Goal: Check status: Check status

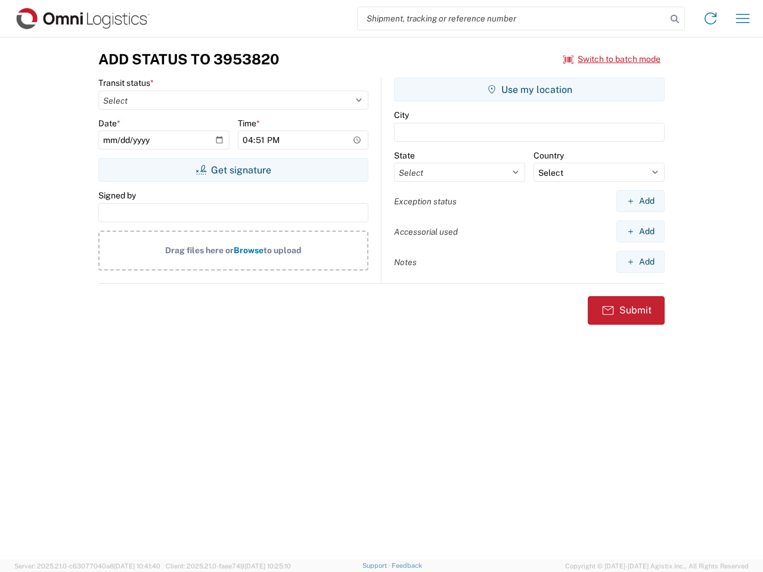
click at [512, 18] on input "search" at bounding box center [512, 18] width 309 height 23
click at [675, 19] on icon at bounding box center [675, 19] width 17 height 17
click at [711, 18] on icon at bounding box center [710, 18] width 19 height 19
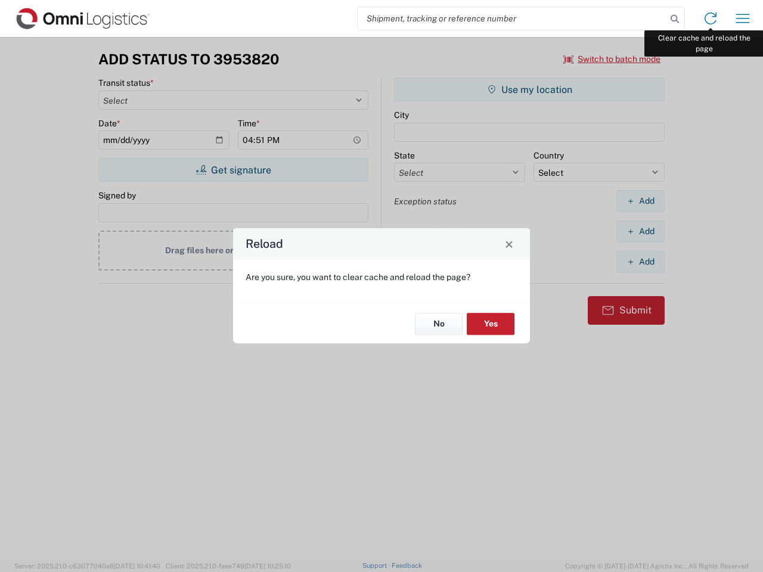
click at [743, 18] on div "Reload Are you sure, you want to clear cache and reload the page? No Yes" at bounding box center [381, 286] width 763 height 572
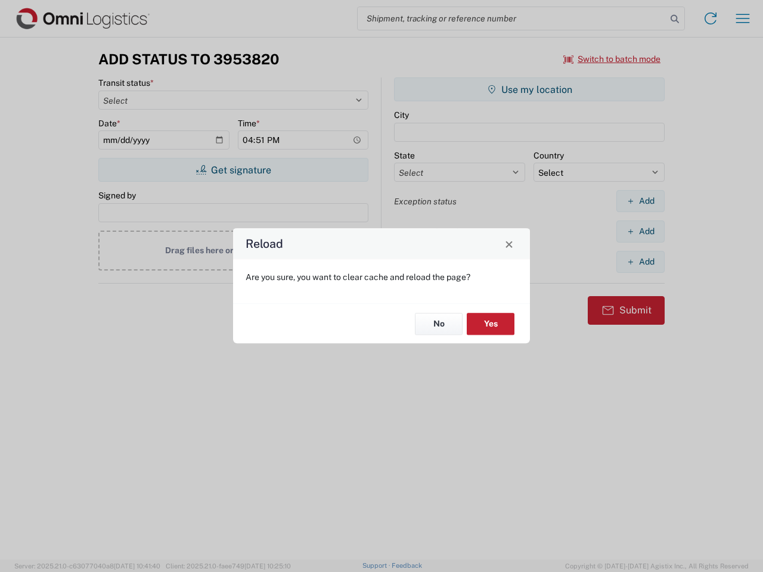
click at [612, 59] on div "Reload Are you sure, you want to clear cache and reload the page? No Yes" at bounding box center [381, 286] width 763 height 572
click at [233, 170] on div "Reload Are you sure, you want to clear cache and reload the page? No Yes" at bounding box center [381, 286] width 763 height 572
click at [529, 89] on div "Reload Are you sure, you want to clear cache and reload the page? No Yes" at bounding box center [381, 286] width 763 height 572
click at [640, 201] on div "Reload Are you sure, you want to clear cache and reload the page? No Yes" at bounding box center [381, 286] width 763 height 572
click at [640, 231] on div "Reload Are you sure, you want to clear cache and reload the page? No Yes" at bounding box center [381, 286] width 763 height 572
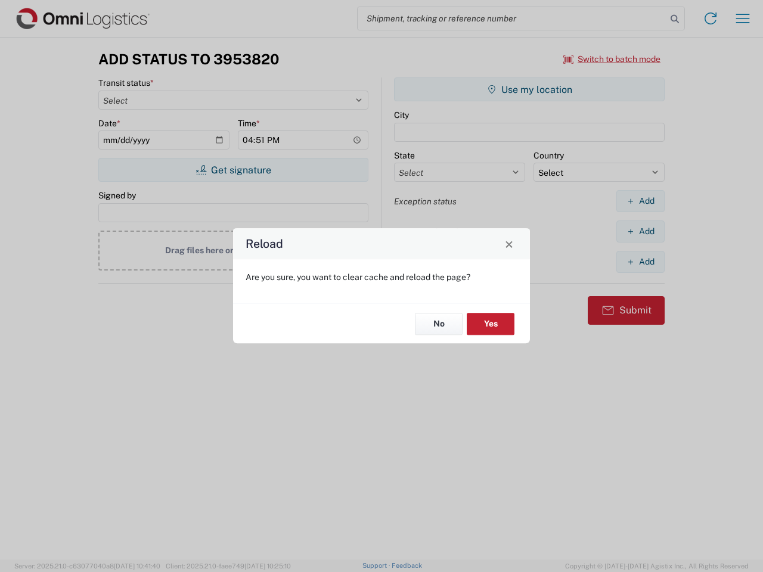
click at [640, 262] on div "Reload Are you sure, you want to clear cache and reload the page? No Yes" at bounding box center [381, 286] width 763 height 572
